Goal: Transaction & Acquisition: Book appointment/travel/reservation

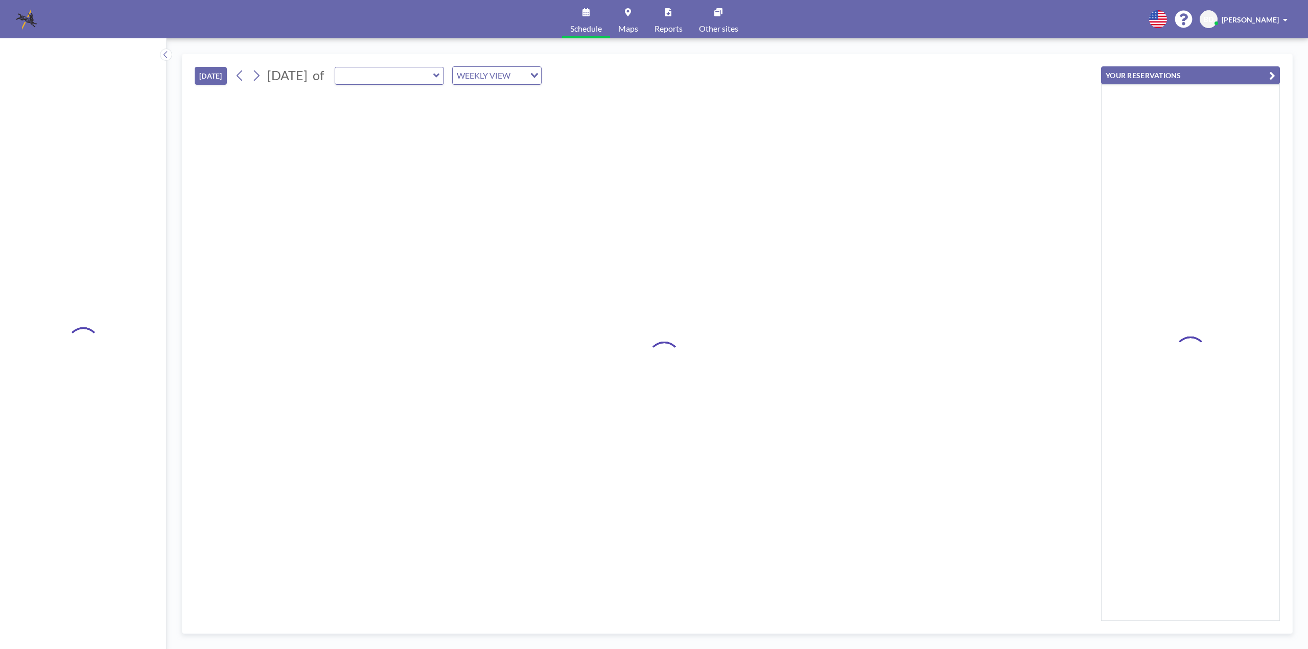
type input "MP Room B"
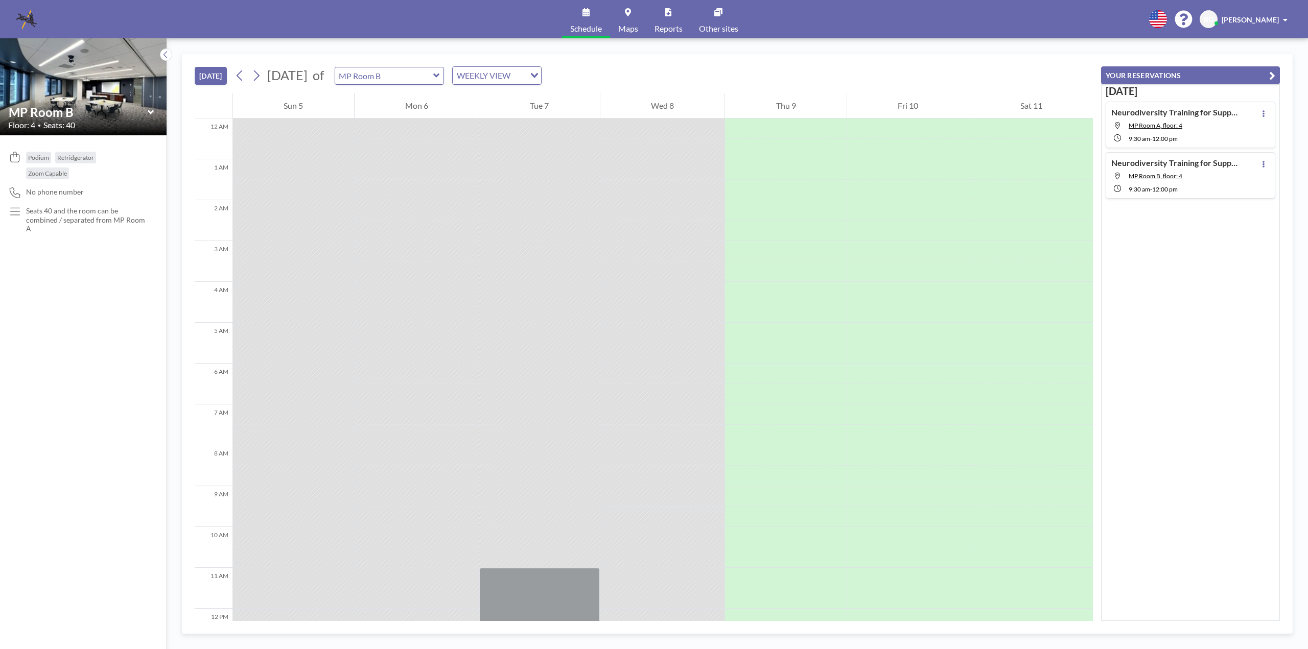
click at [439, 76] on icon at bounding box center [436, 76] width 6 height 4
type input "[PERSON_NAME] Room"
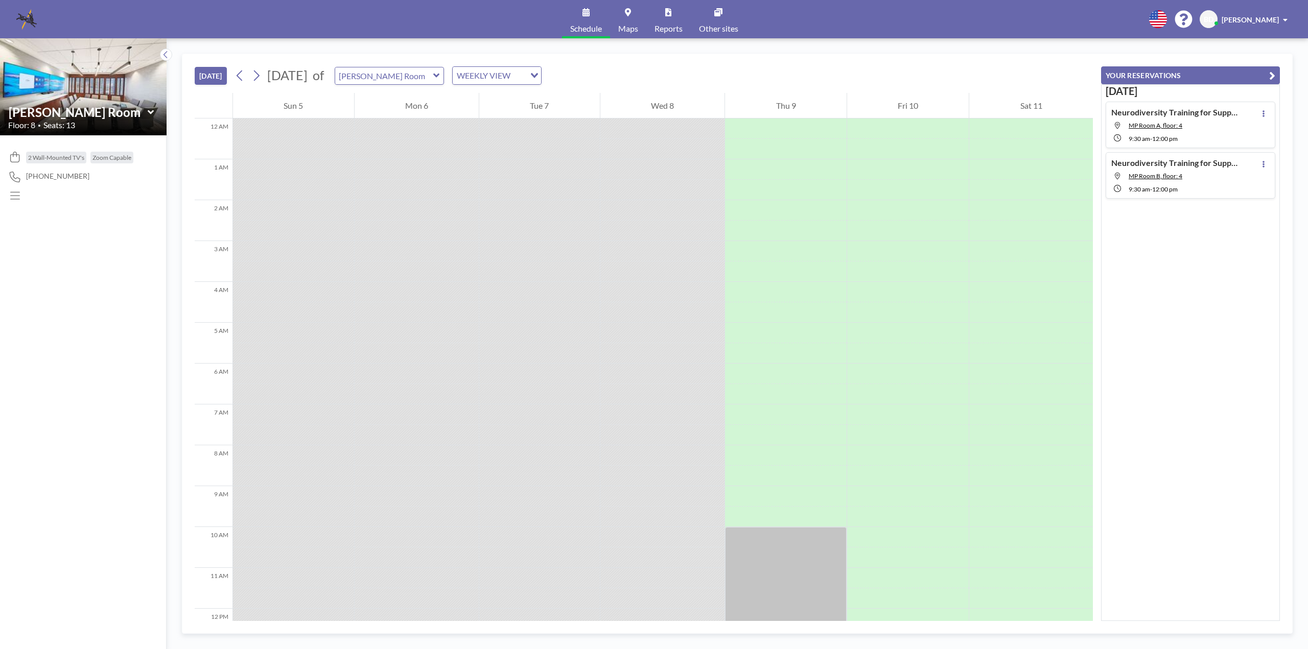
click at [440, 80] on icon at bounding box center [436, 75] width 7 height 10
type input "MP Room A"
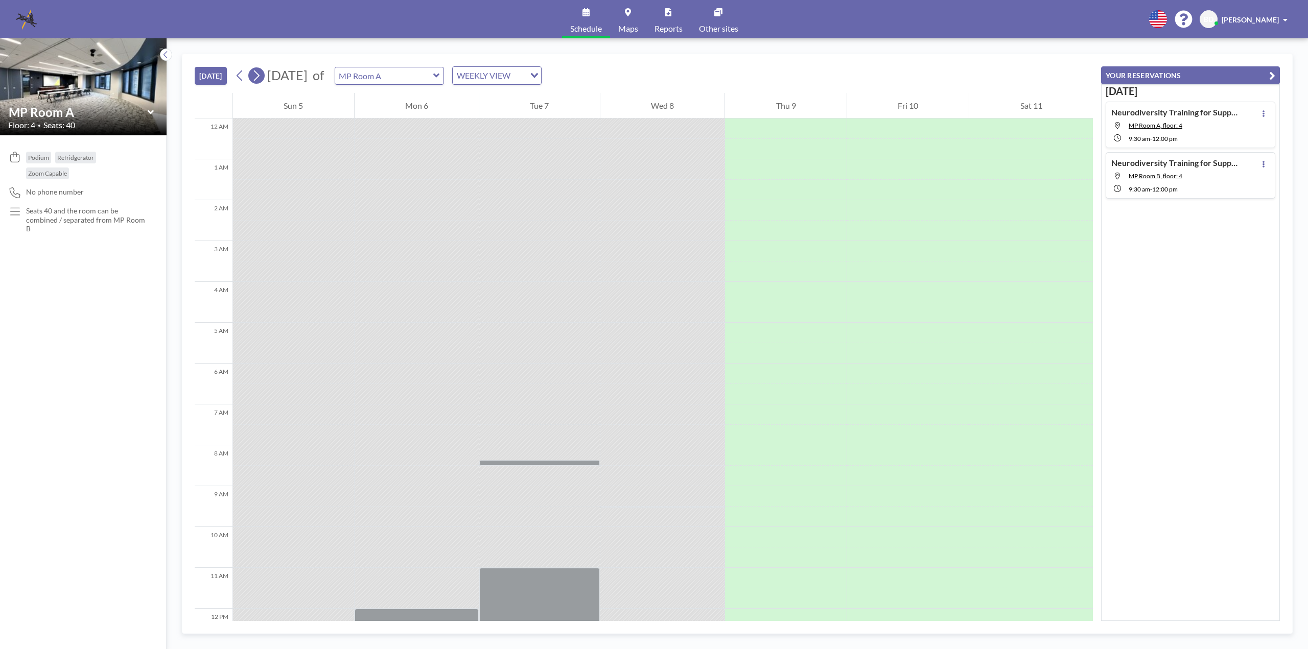
click at [255, 77] on icon at bounding box center [256, 75] width 10 height 15
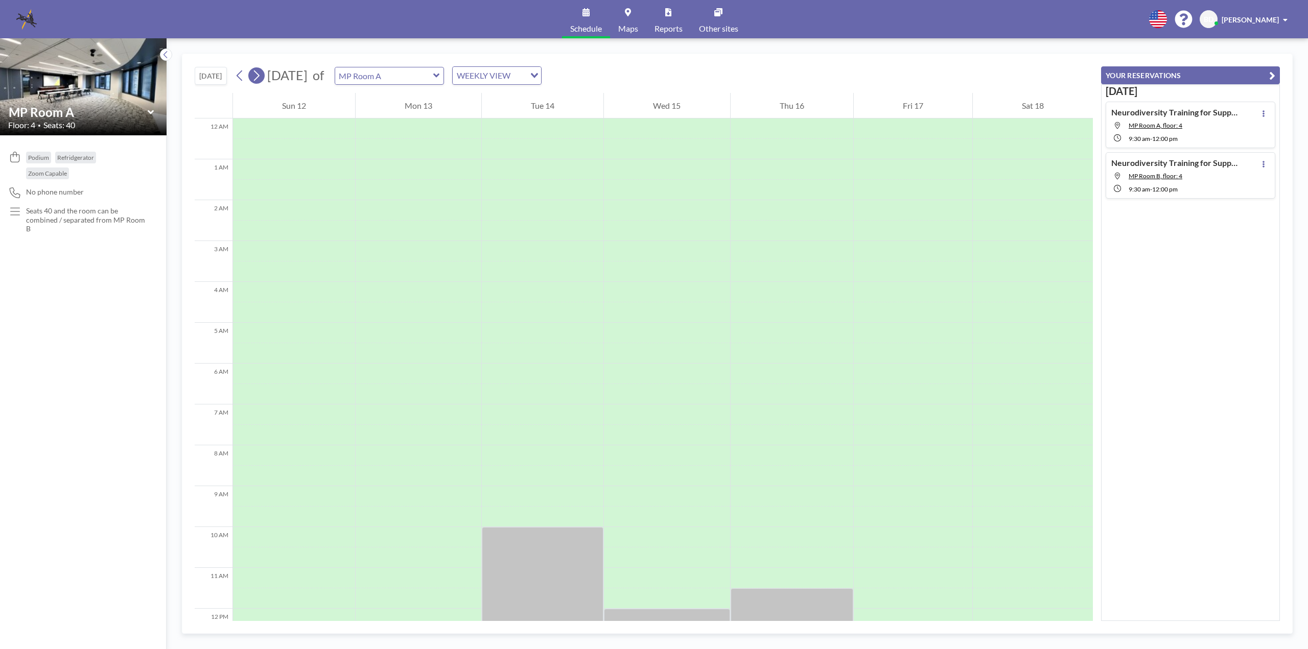
click at [255, 77] on icon at bounding box center [256, 75] width 10 height 15
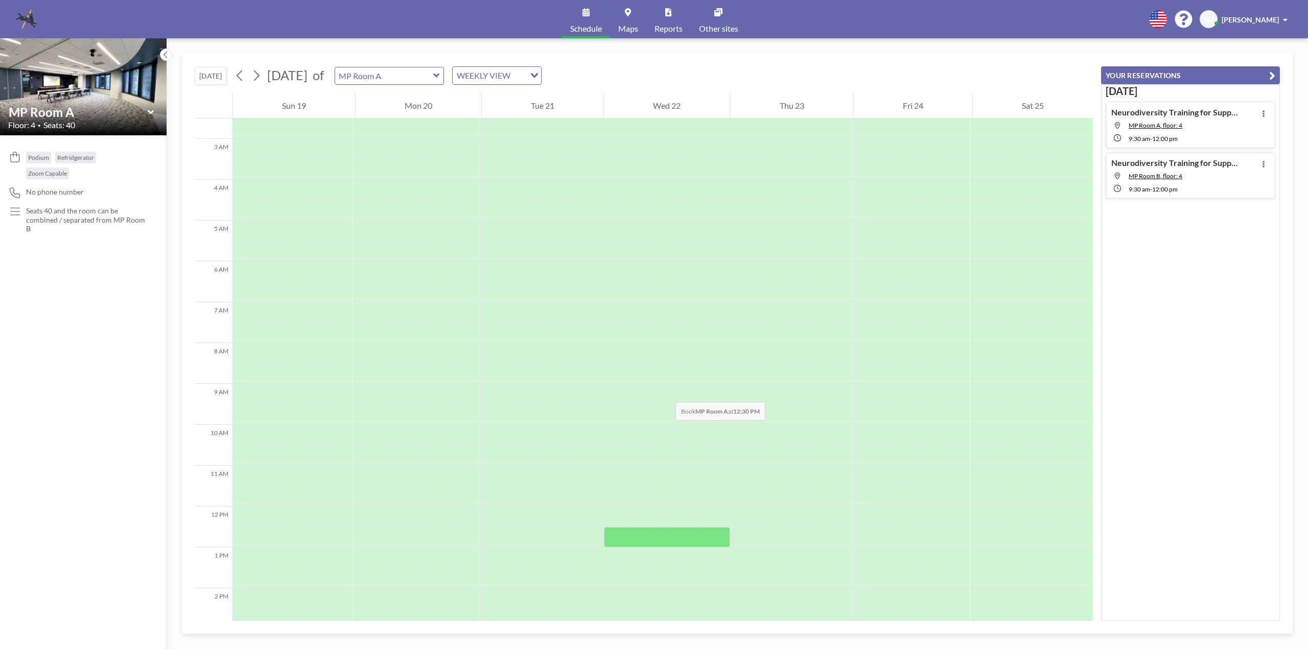
scroll to position [255, 0]
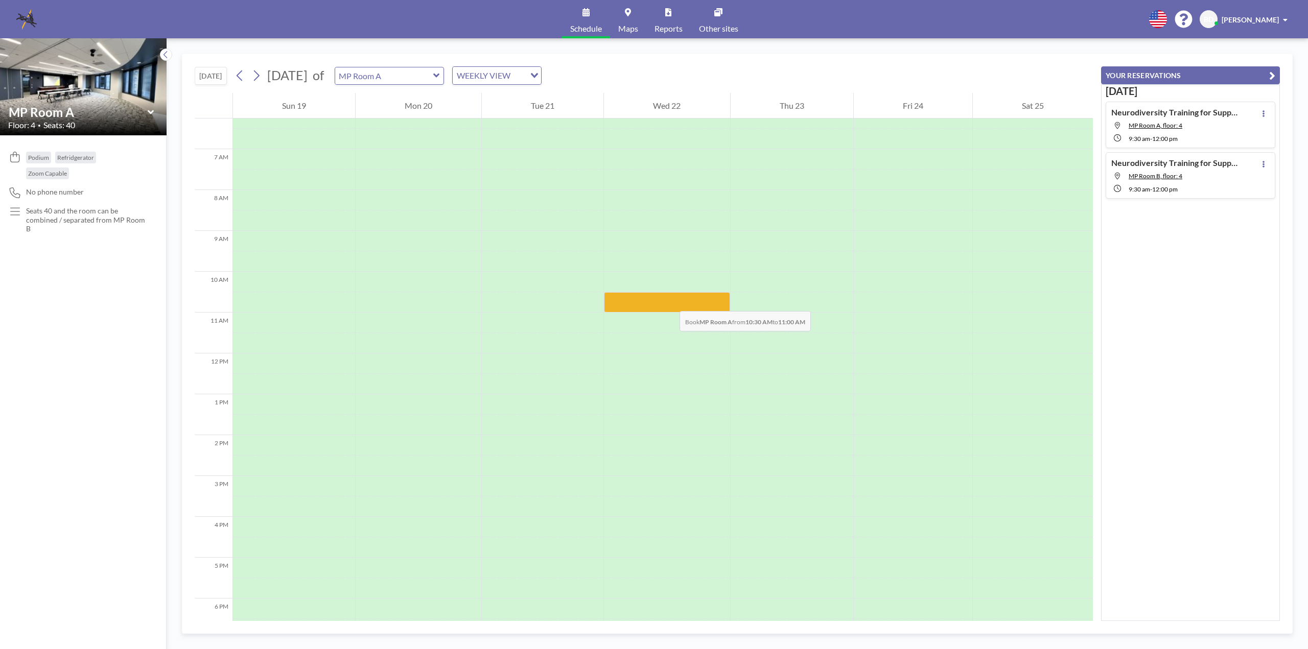
click at [669, 301] on div at bounding box center [667, 302] width 126 height 20
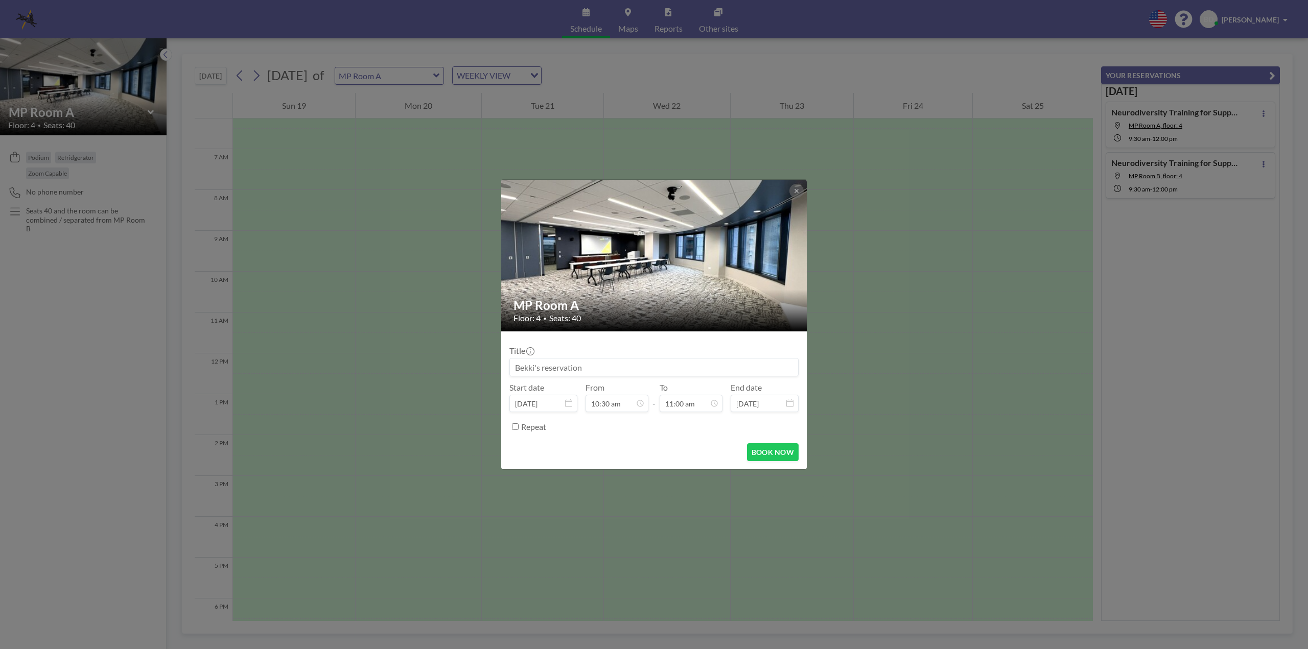
click at [669, 301] on h2 "MP Room A" at bounding box center [654, 305] width 282 height 15
click at [592, 365] on input at bounding box center [654, 367] width 288 height 17
click at [640, 371] on input "Team 5 Paralegal" at bounding box center [654, 367] width 288 height 17
type input "Team 5 Paralegal Focus Group (Roles and Responsibilities)"
click at [669, 440] on form "Title Team 5 Paralegal Focus Group (Roles and Responsibilities) Start date [DAT…" at bounding box center [653, 400] width 305 height 138
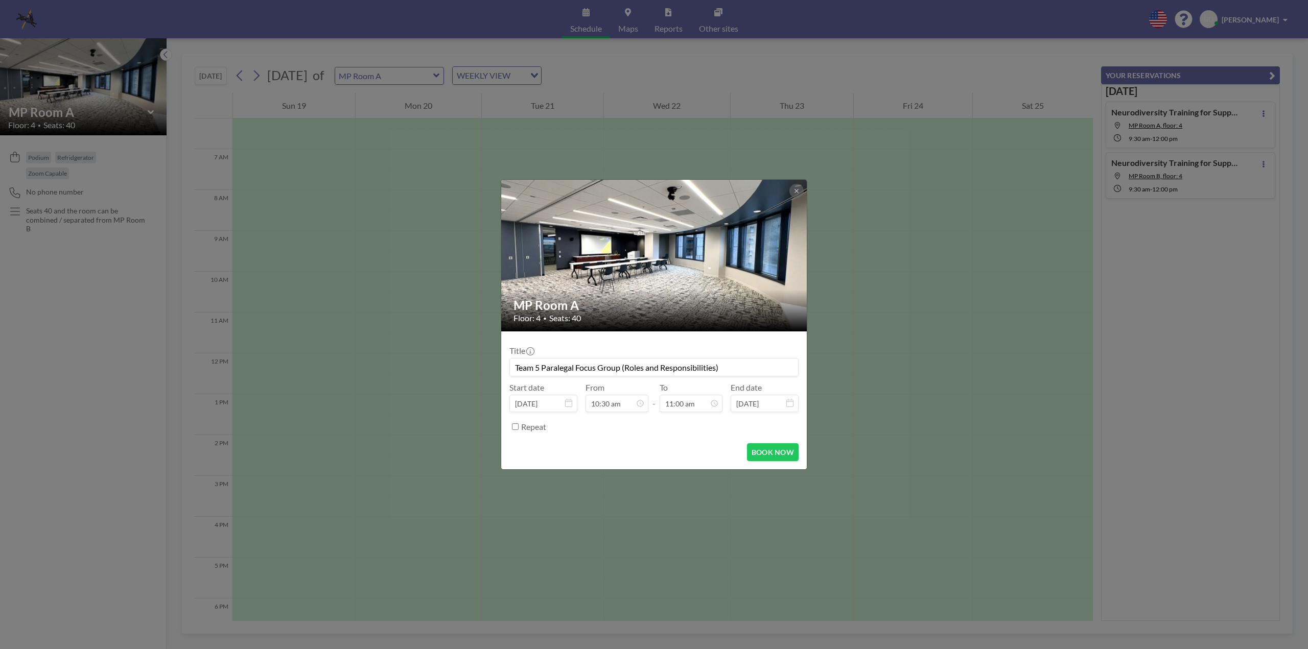
drag, startPoint x: 767, startPoint y: 454, endPoint x: 651, endPoint y: 408, distance: 124.1
click at [621, 433] on form "Title Team 5 Paralegal Focus Group (Roles and Responsibilities) Start date [DAT…" at bounding box center [653, 400] width 305 height 138
click at [629, 326] on div "12:00 pm" at bounding box center [667, 325] width 120 height 18
type input "12:00 pm"
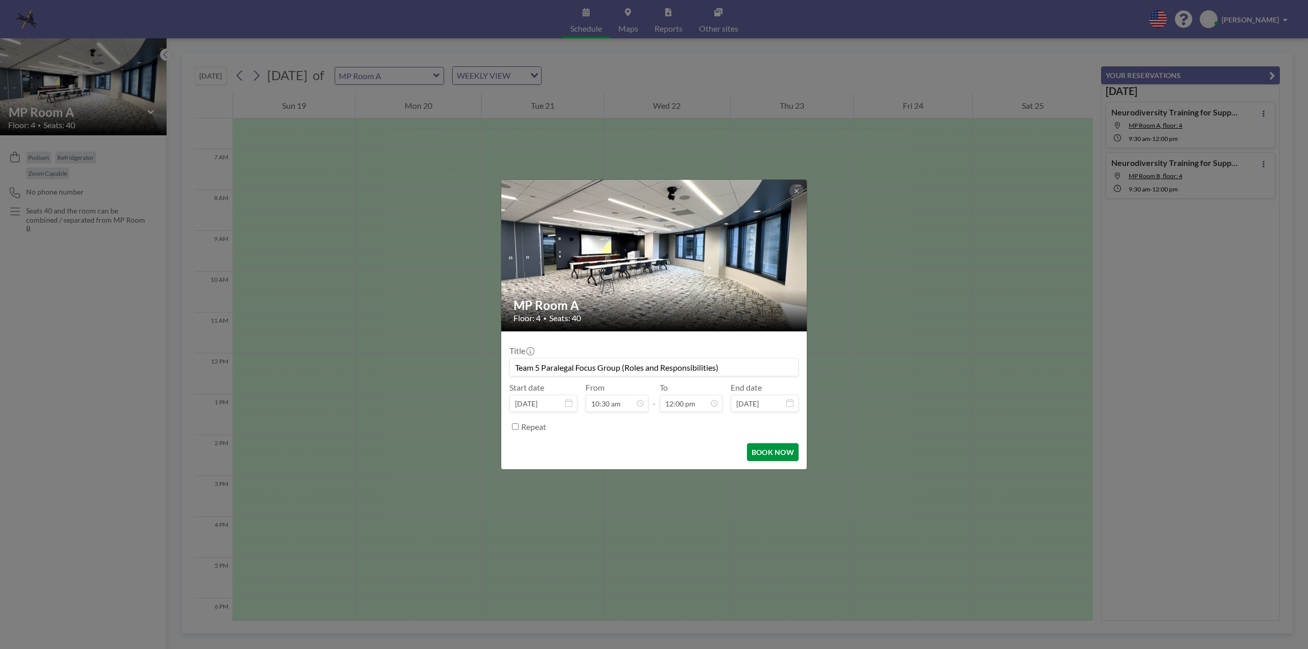
click at [779, 454] on button "BOOK NOW" at bounding box center [773, 452] width 52 height 18
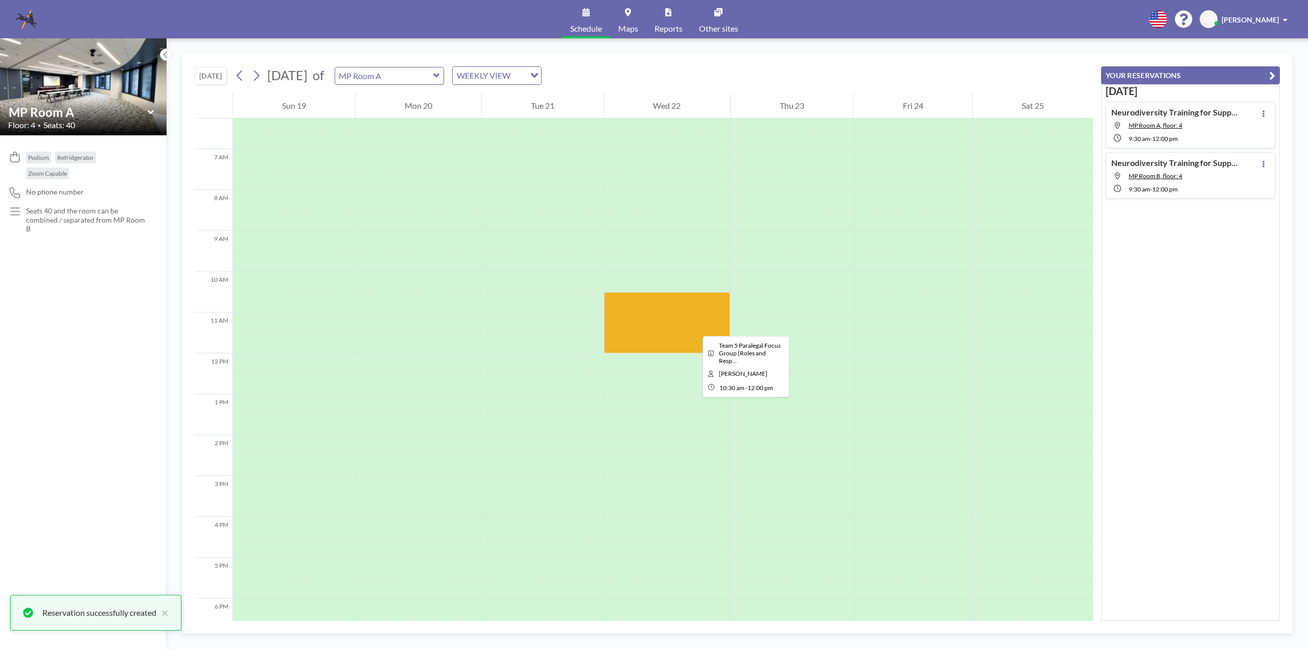
click at [694, 327] on div at bounding box center [667, 322] width 126 height 61
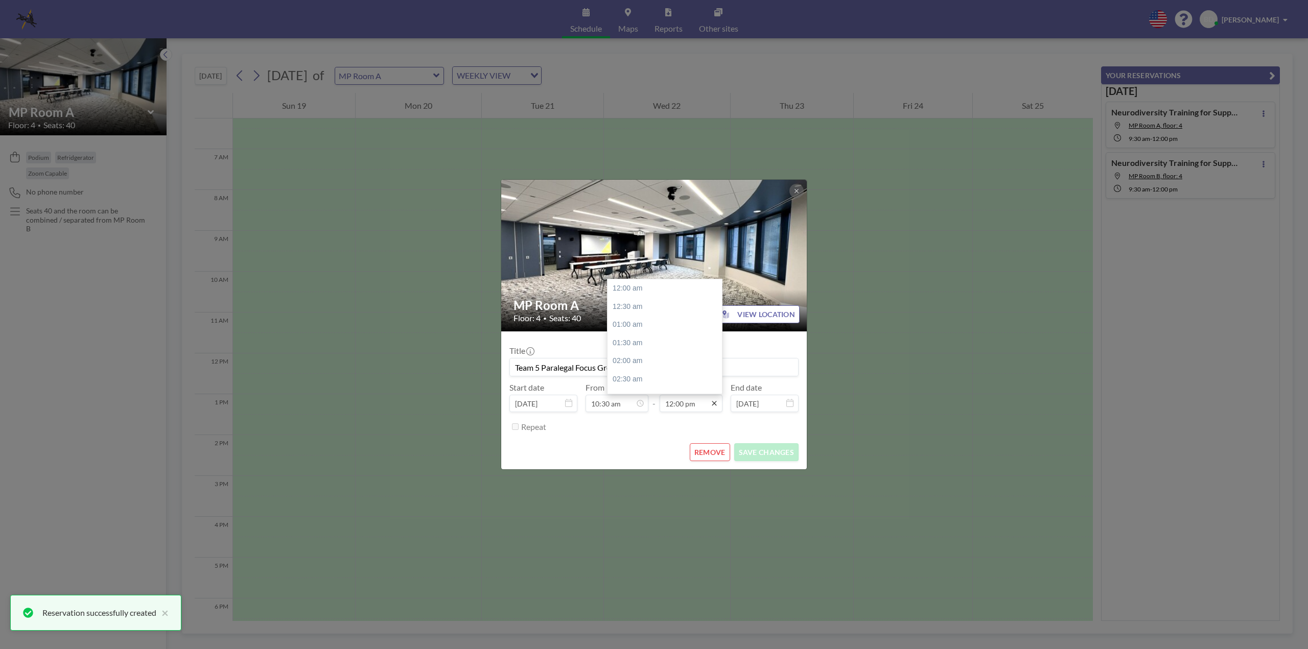
scroll to position [436, 0]
click at [716, 402] on icon at bounding box center [713, 403] width 5 height 5
click at [624, 304] on div "12:30 pm" at bounding box center [667, 307] width 120 height 18
type input "12:30 pm"
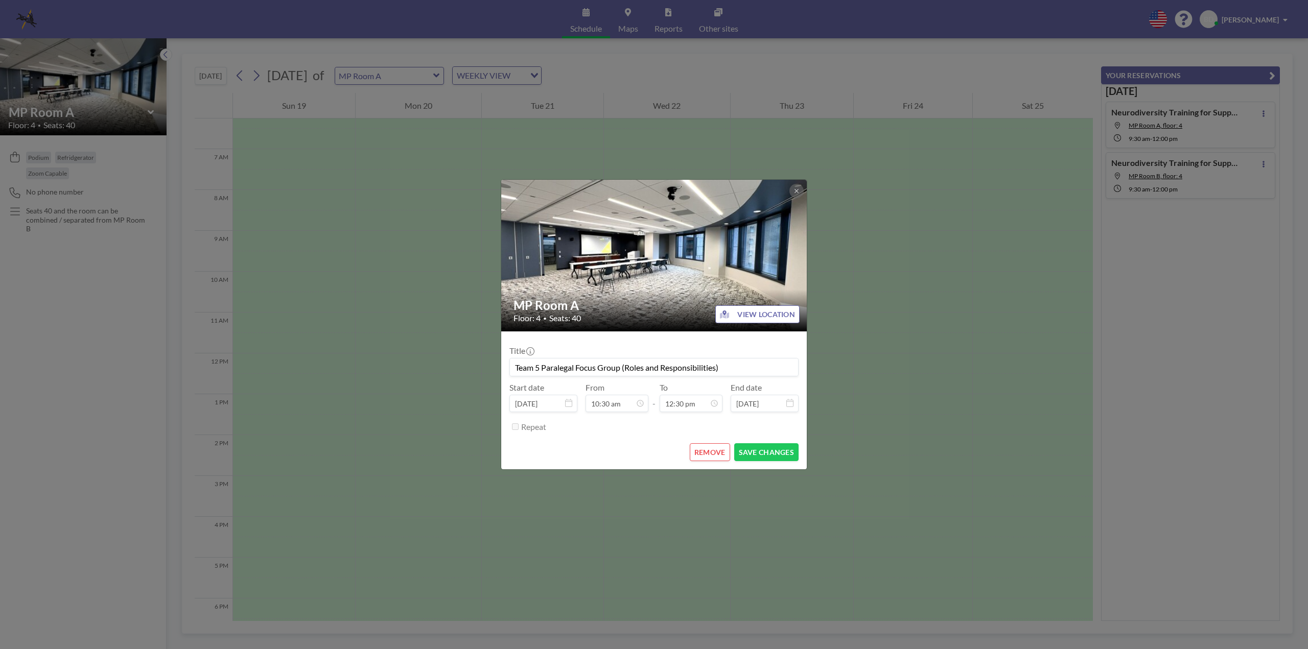
scroll to position [455, 0]
click at [785, 454] on button "SAVE CHANGES" at bounding box center [766, 452] width 64 height 18
